Goal: Task Accomplishment & Management: Complete application form

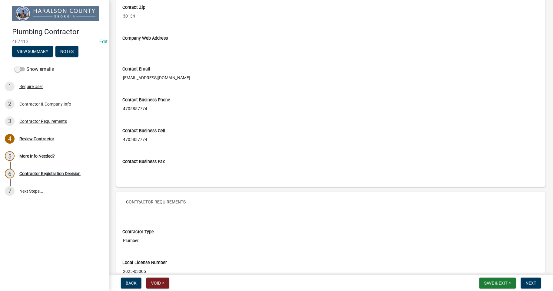
scroll to position [493, 0]
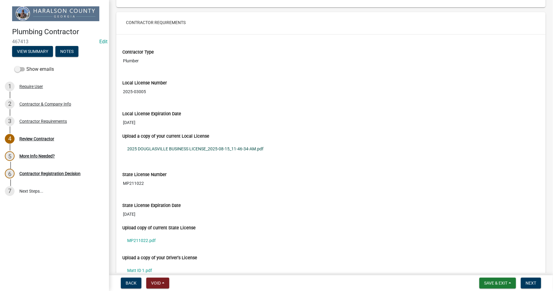
click at [185, 150] on link "2025 DOUGLASVILLE BUSINESS LICENSE_2025-08-15_11-46-34-AM.pdf" at bounding box center [330, 149] width 417 height 14
click at [141, 239] on link "MP211022.pdf" at bounding box center [330, 241] width 417 height 14
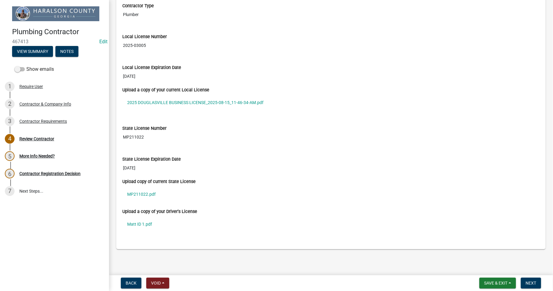
scroll to position [540, 0]
click at [143, 222] on link "Matt ID 1.pdf" at bounding box center [330, 224] width 417 height 14
click at [532, 285] on span "Next" at bounding box center [531, 283] width 11 height 5
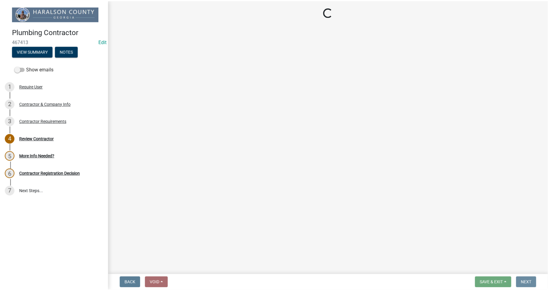
scroll to position [0, 0]
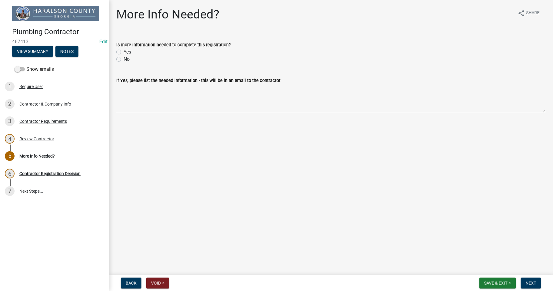
click at [124, 59] on label "No" at bounding box center [127, 59] width 6 height 7
click at [124, 59] on input "No" at bounding box center [126, 58] width 4 height 4
radio input "true"
click at [534, 281] on span "Next" at bounding box center [531, 283] width 11 height 5
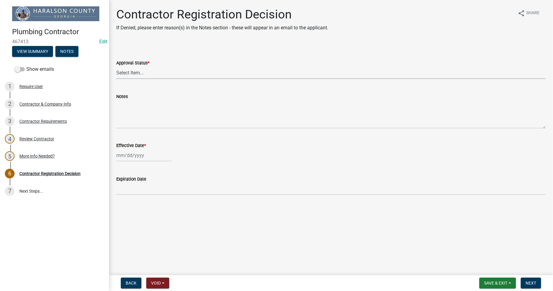
click at [134, 67] on select "Select Item... Approved Denied" at bounding box center [330, 73] width 429 height 12
click at [116, 67] on select "Select Item... Approved Denied" at bounding box center [330, 73] width 429 height 12
select select "4b86b809-39dd-4c68-9f3d-fdb3e7050482"
select select "8"
select select "2025"
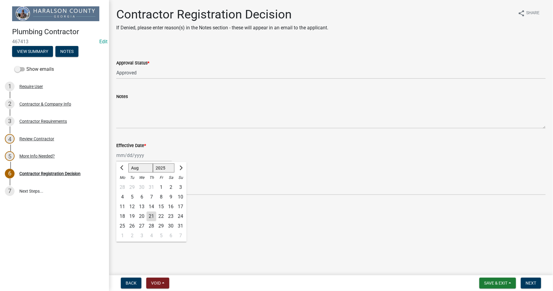
click at [141, 153] on div "[PERSON_NAME] Feb Mar Apr [PERSON_NAME][DATE] Oct Nov [DATE] 1526 1527 1528 152…" at bounding box center [143, 155] width 55 height 12
click at [154, 217] on div "21" at bounding box center [152, 217] width 10 height 10
type input "[DATE]"
click at [532, 282] on span "Next" at bounding box center [531, 283] width 11 height 5
